Goal: Task Accomplishment & Management: Complete application form

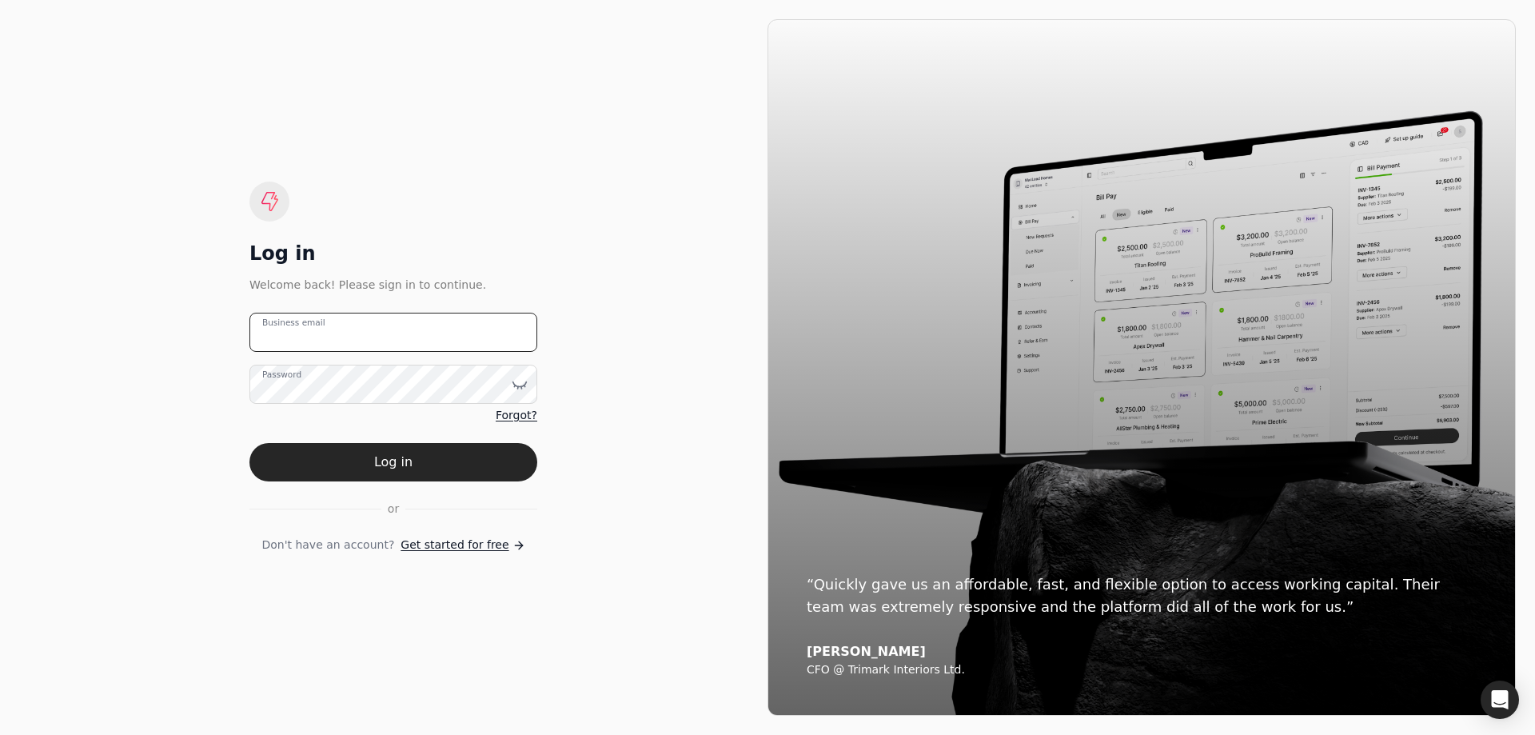
type email "[PERSON_NAME]"
click at [466, 541] on span "Get started for free" at bounding box center [455, 545] width 108 height 17
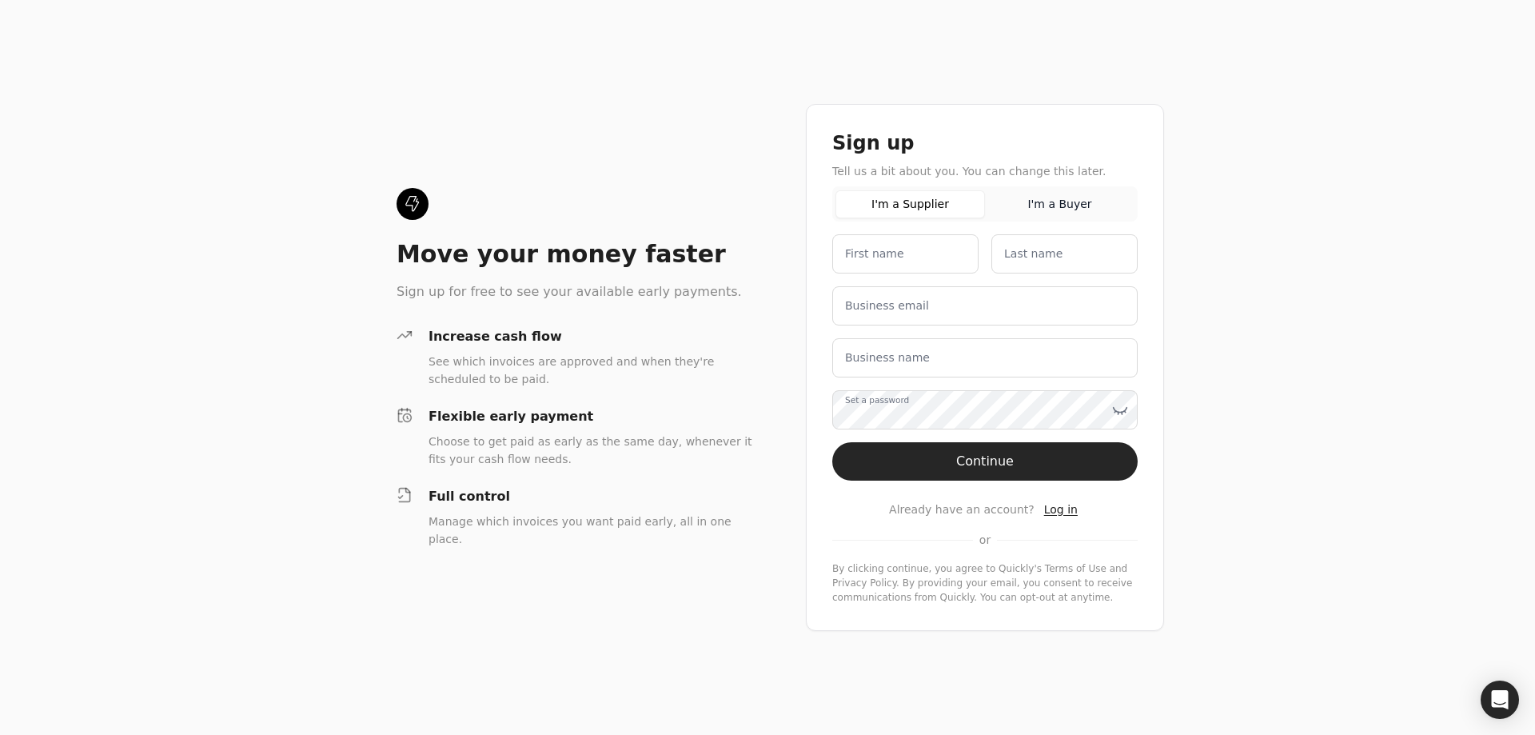
click at [865, 255] on label "First name" at bounding box center [874, 254] width 59 height 17
click at [865, 255] on name "First name" at bounding box center [906, 253] width 146 height 39
type name "Traine"
type name "Accounting"
type email "[EMAIL_ADDRESS][DOMAIN_NAME]"
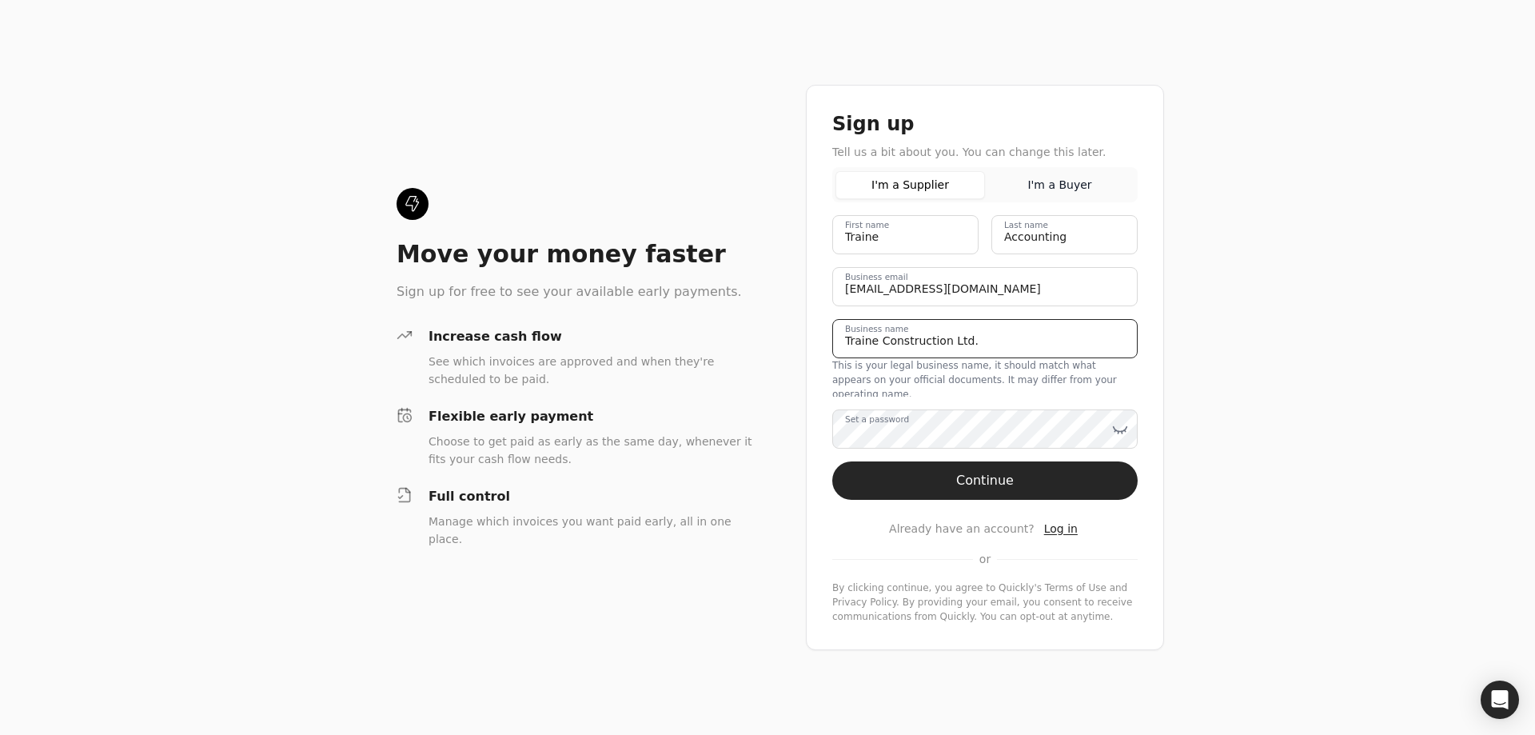
type name "Traine Construction Ltd."
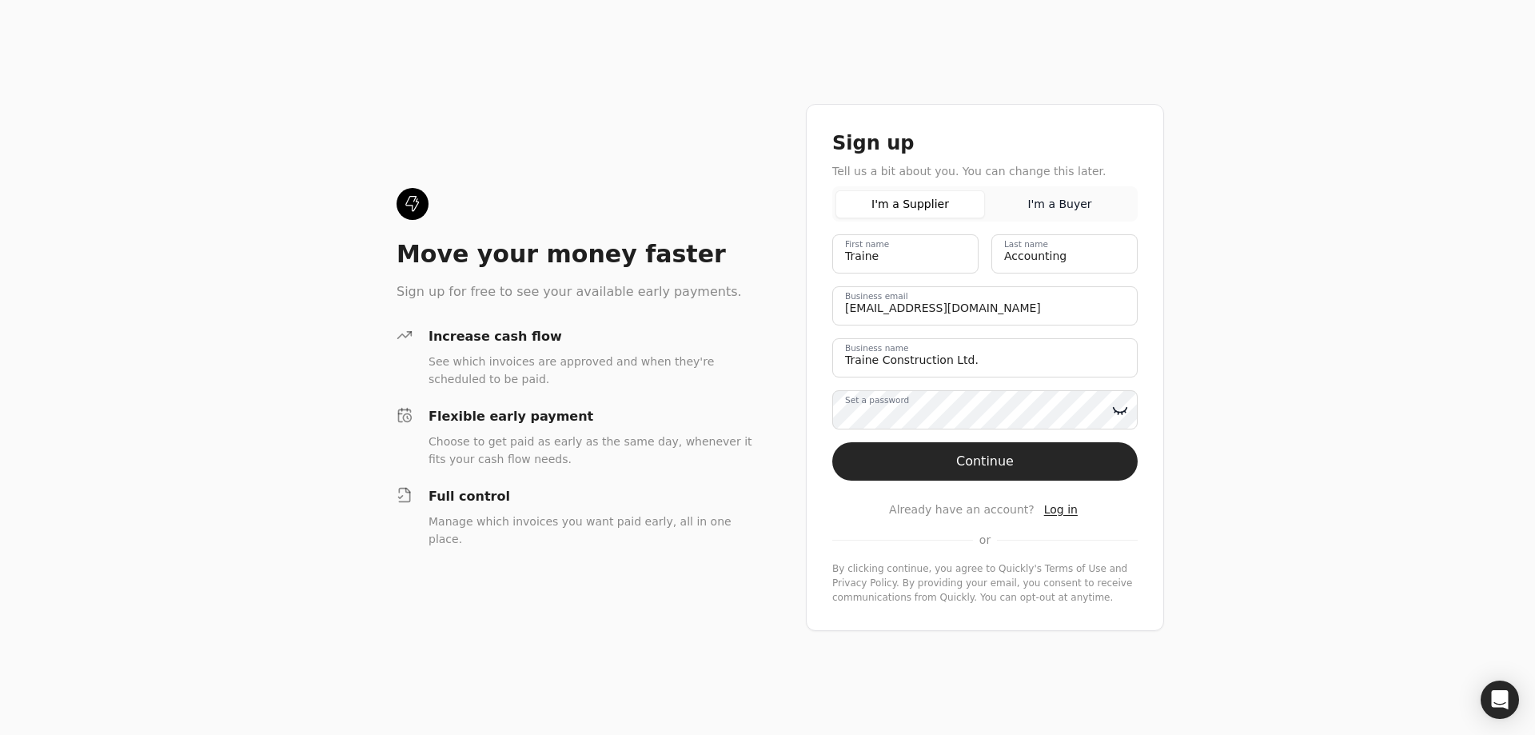
click at [1119, 412] on icon at bounding box center [1119, 413] width 1 height 2
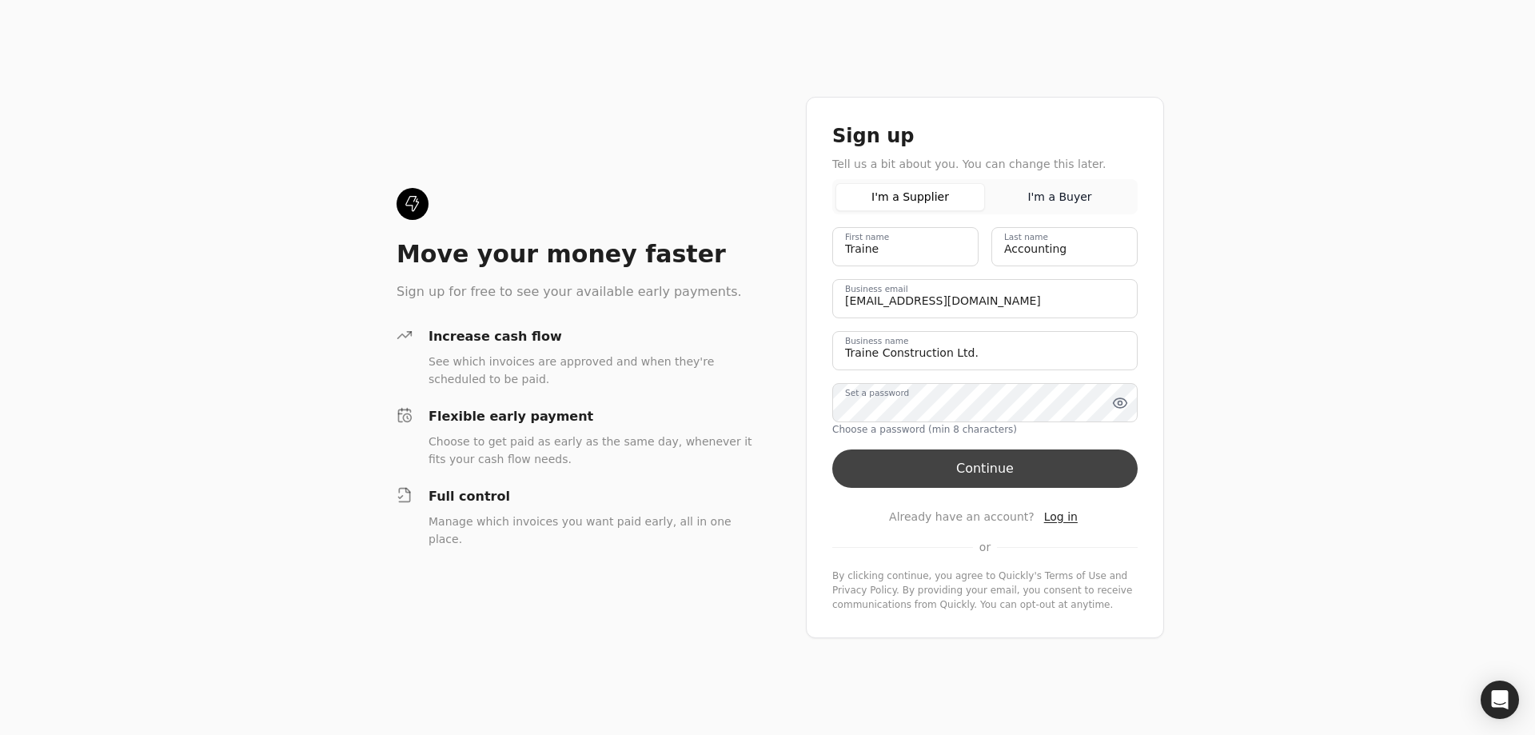
click at [955, 461] on button "Continue" at bounding box center [985, 468] width 305 height 38
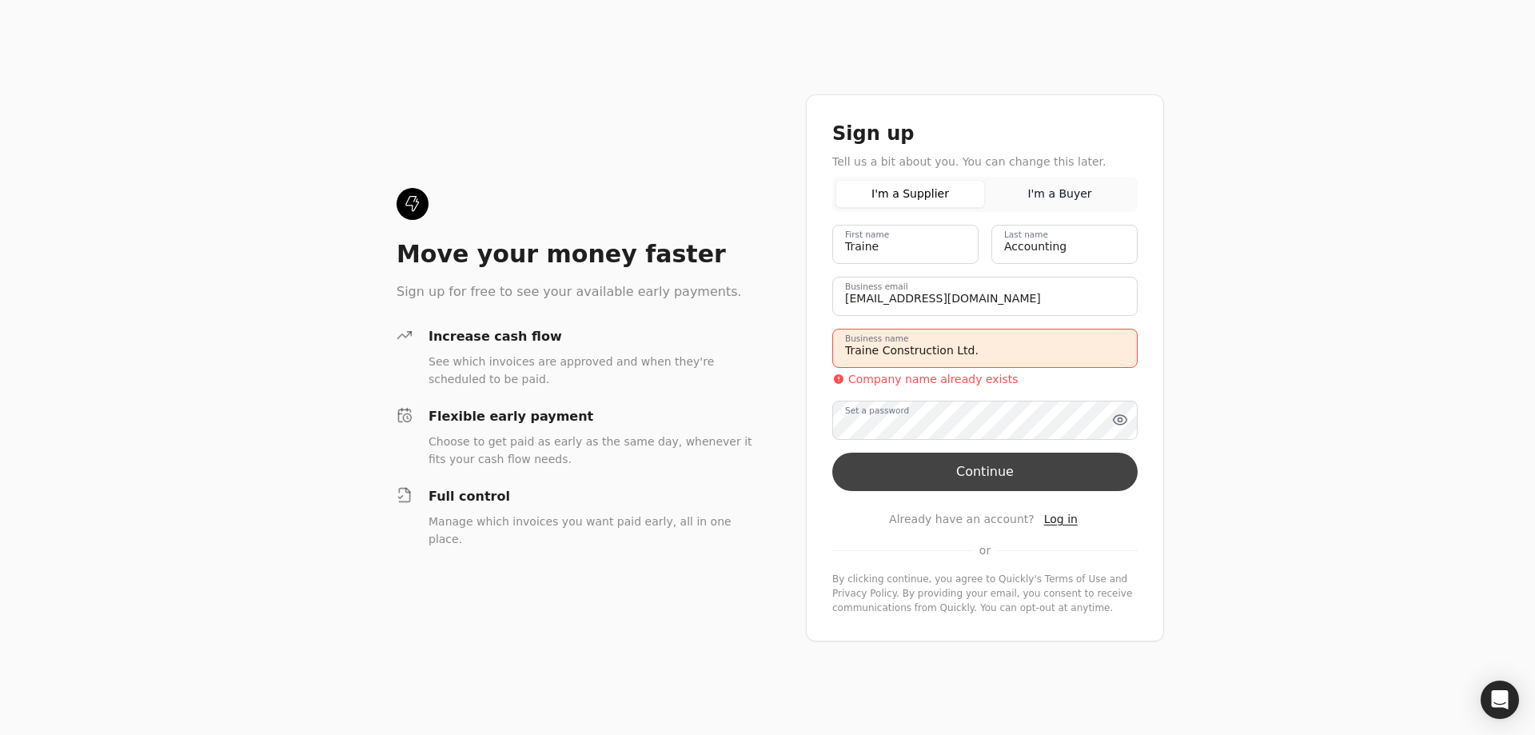
click at [952, 465] on button "Continue" at bounding box center [985, 472] width 305 height 38
